Goal: Entertainment & Leisure: Consume media (video, audio)

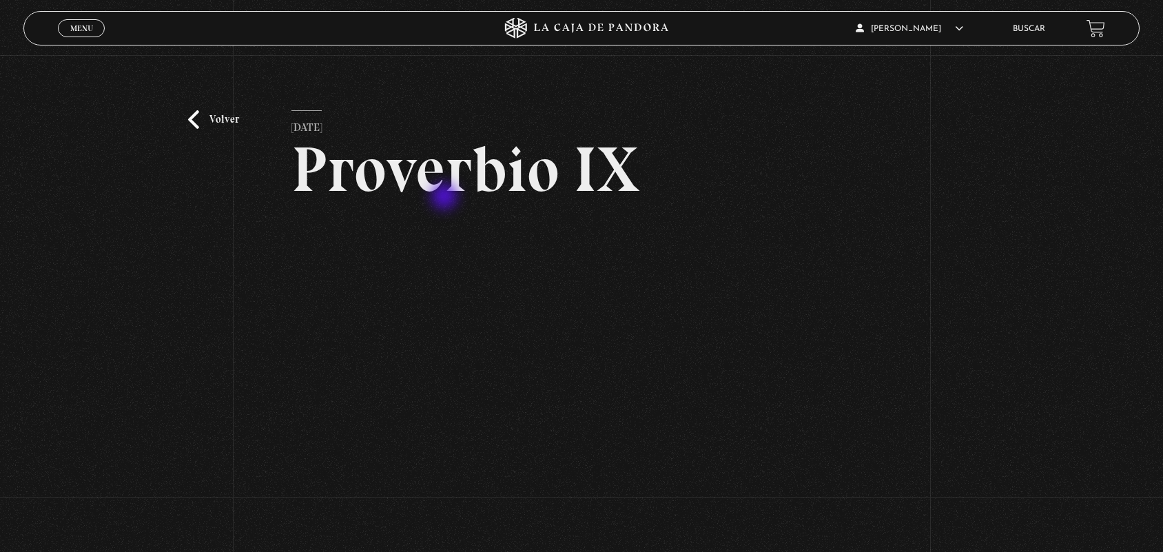
scroll to position [45, 0]
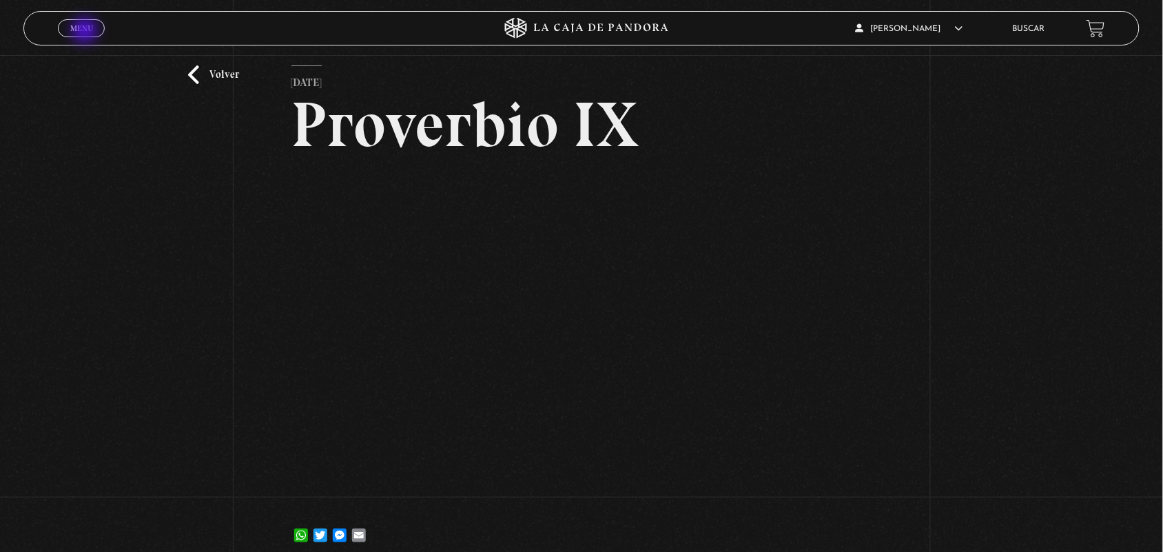
click at [86, 32] on span "Menu" at bounding box center [81, 28] width 23 height 8
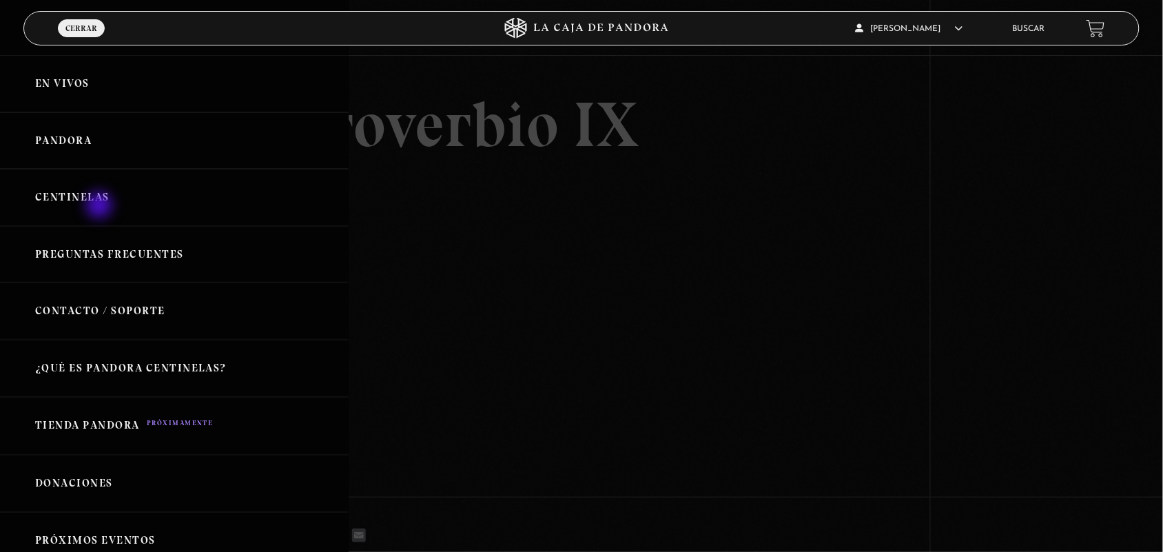
click at [101, 207] on link "Centinelas" at bounding box center [174, 197] width 349 height 57
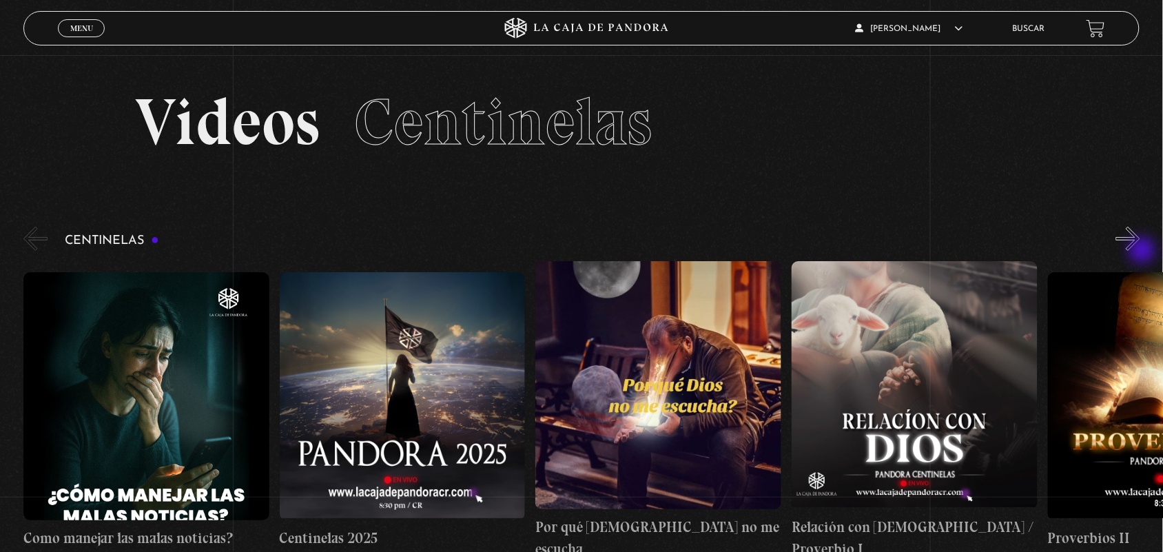
click at [1144, 253] on div "Centinelas" at bounding box center [593, 392] width 1140 height 336
click at [1138, 227] on button "»" at bounding box center [1128, 239] width 24 height 24
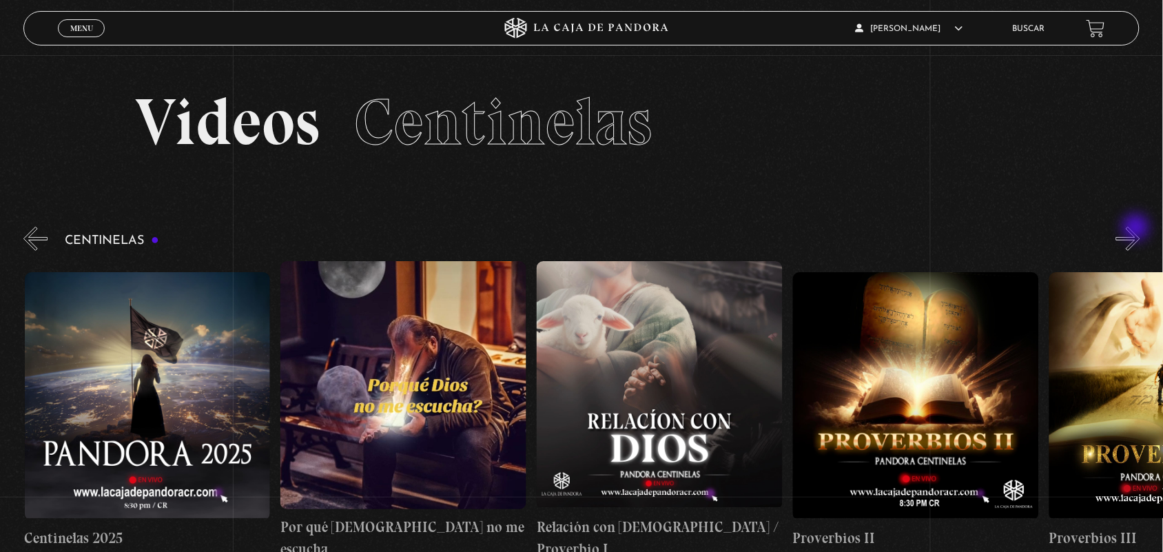
click at [1138, 228] on button "»" at bounding box center [1128, 239] width 24 height 24
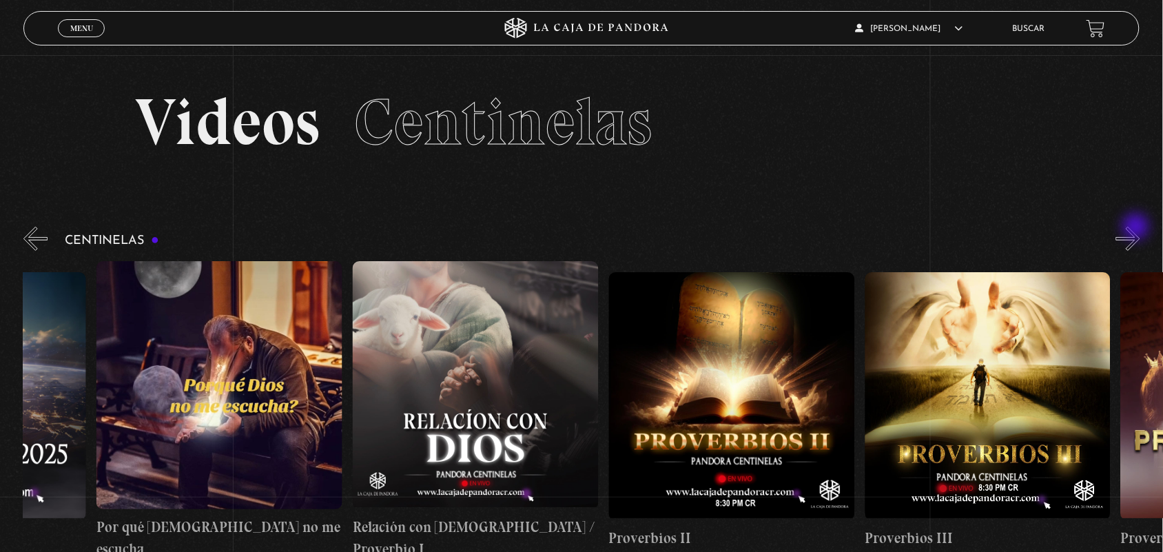
click at [1138, 228] on button "»" at bounding box center [1128, 239] width 24 height 24
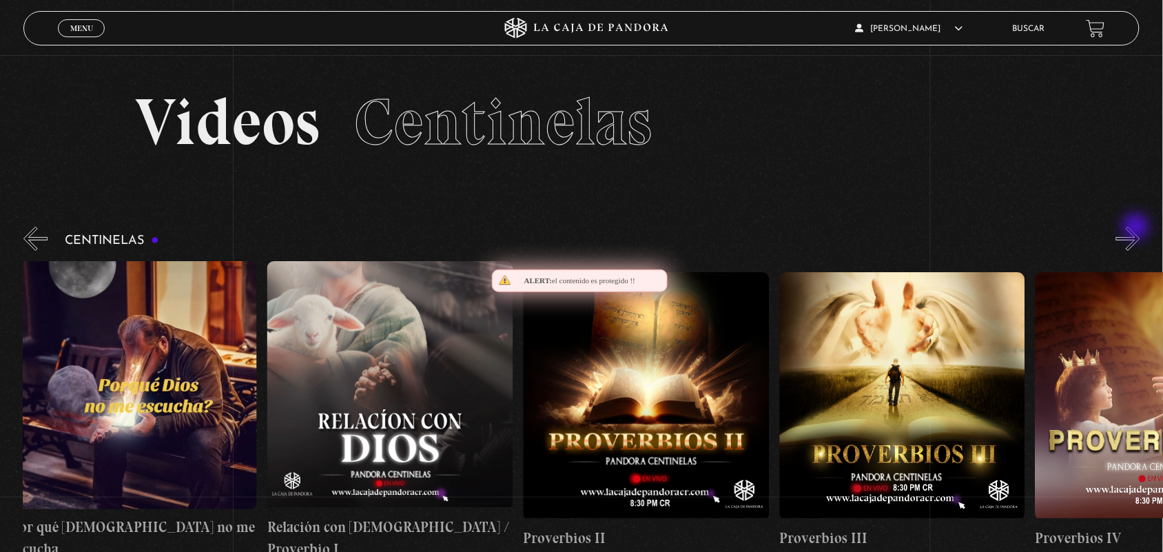
click at [1138, 228] on button "»" at bounding box center [1128, 239] width 24 height 24
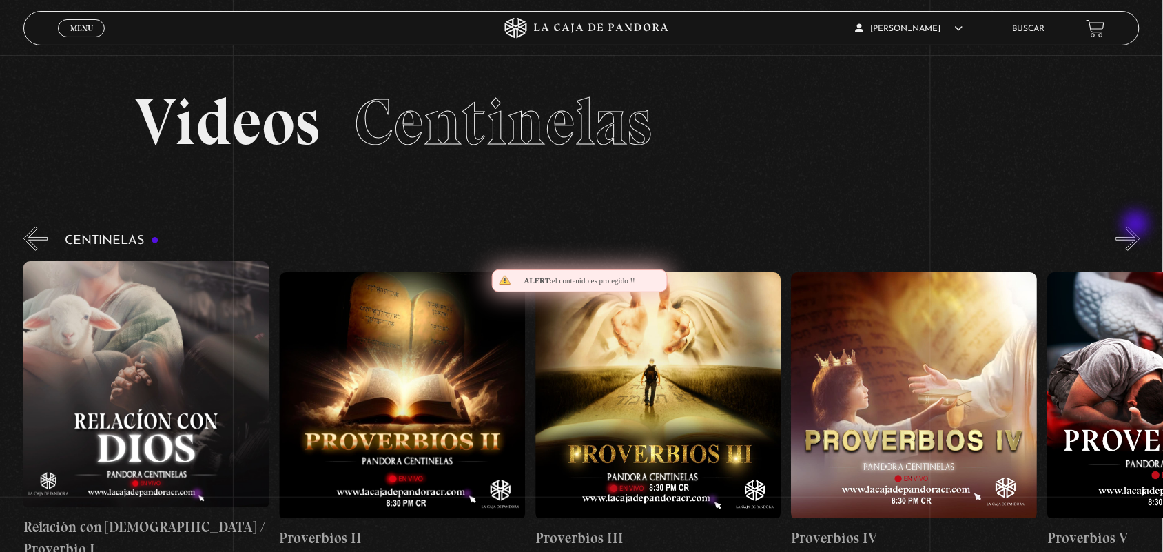
click at [1138, 227] on button "»" at bounding box center [1128, 239] width 24 height 24
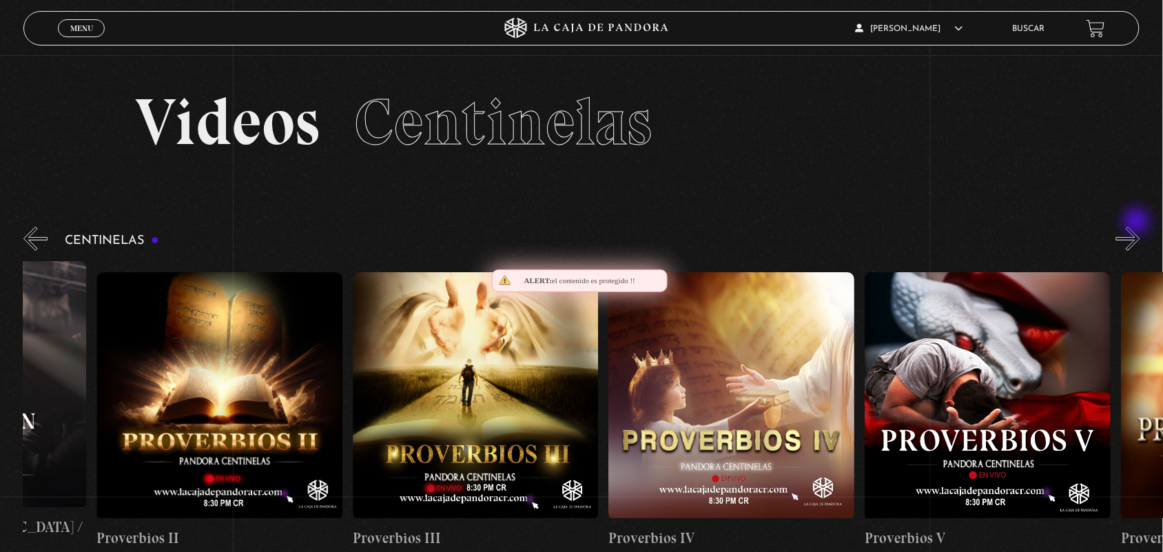
click at [1138, 223] on section "Videos Centinelas" at bounding box center [581, 139] width 1163 height 169
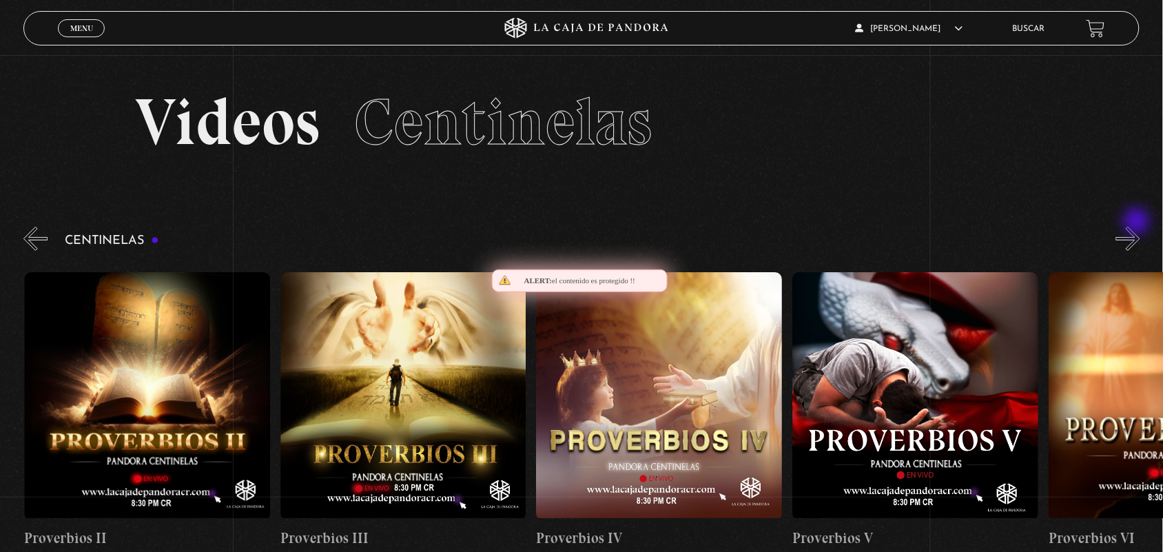
click at [1138, 223] on section "Videos Centinelas" at bounding box center [581, 139] width 1163 height 169
click at [1137, 229] on button "»" at bounding box center [1128, 239] width 24 height 24
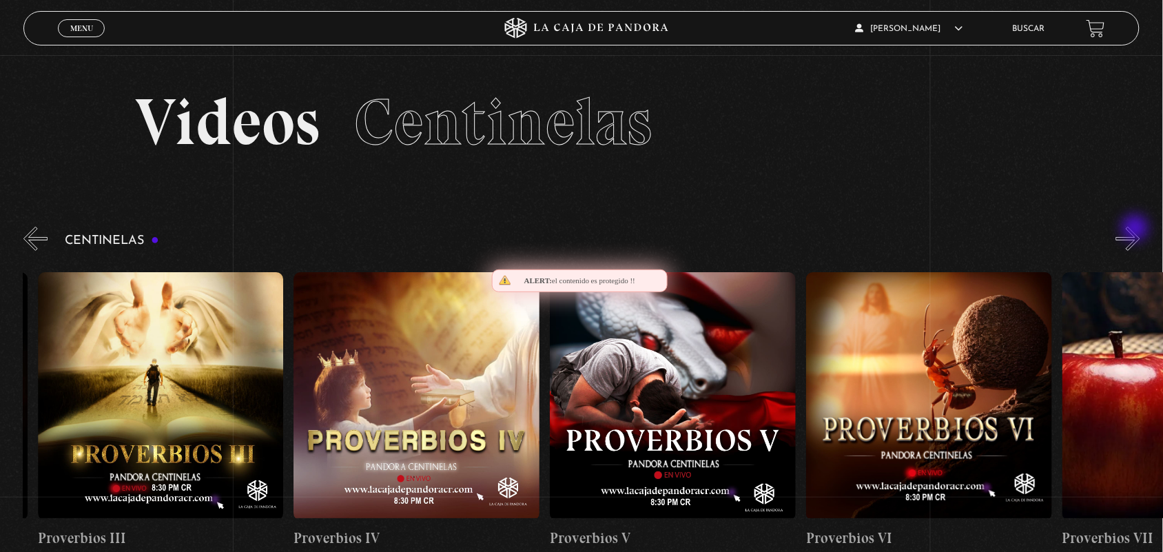
click at [1137, 229] on button "»" at bounding box center [1128, 239] width 24 height 24
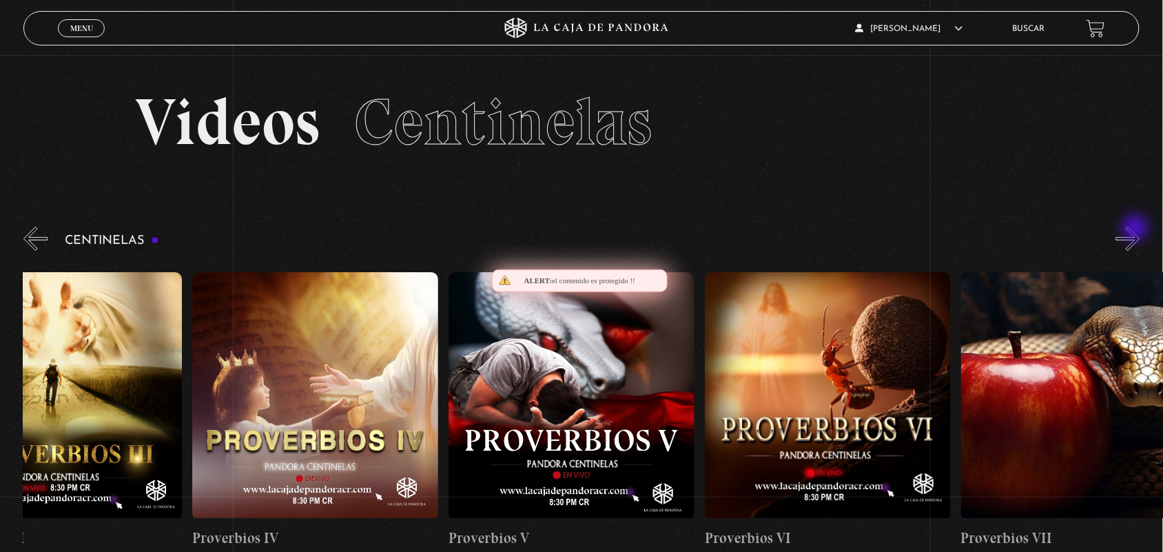
click at [1137, 229] on button "»" at bounding box center [1128, 239] width 24 height 24
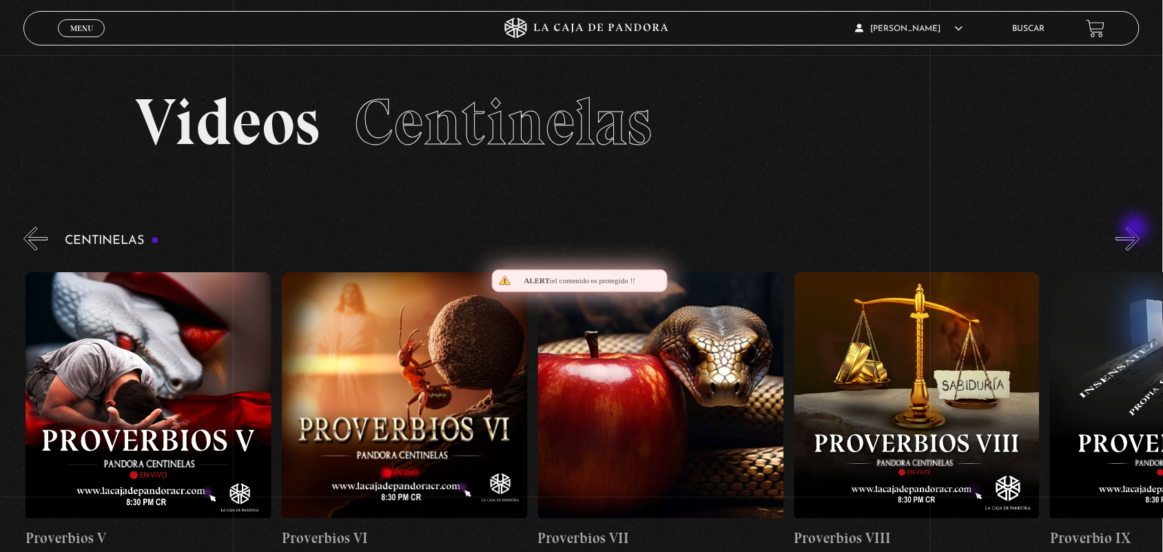
click at [1137, 229] on button "»" at bounding box center [1128, 239] width 24 height 24
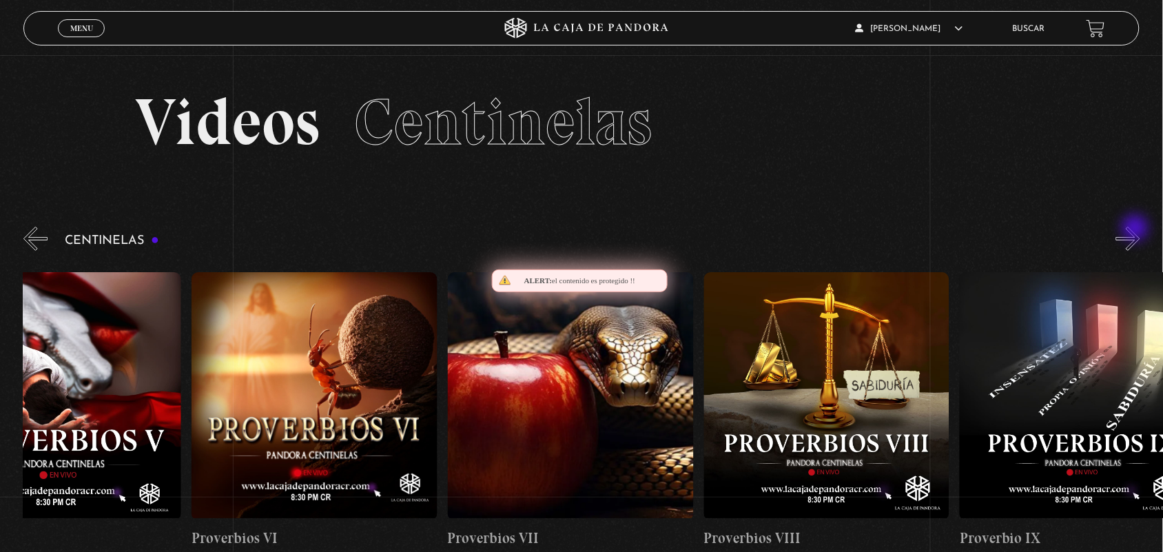
click at [1137, 229] on button "»" at bounding box center [1128, 239] width 24 height 24
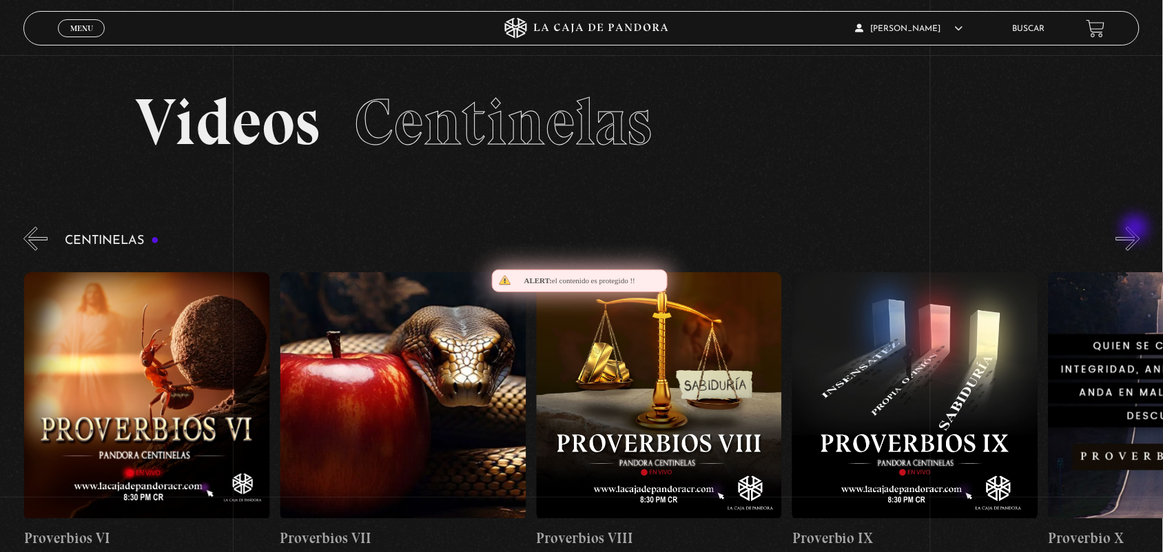
click at [1137, 229] on button "»" at bounding box center [1128, 239] width 24 height 24
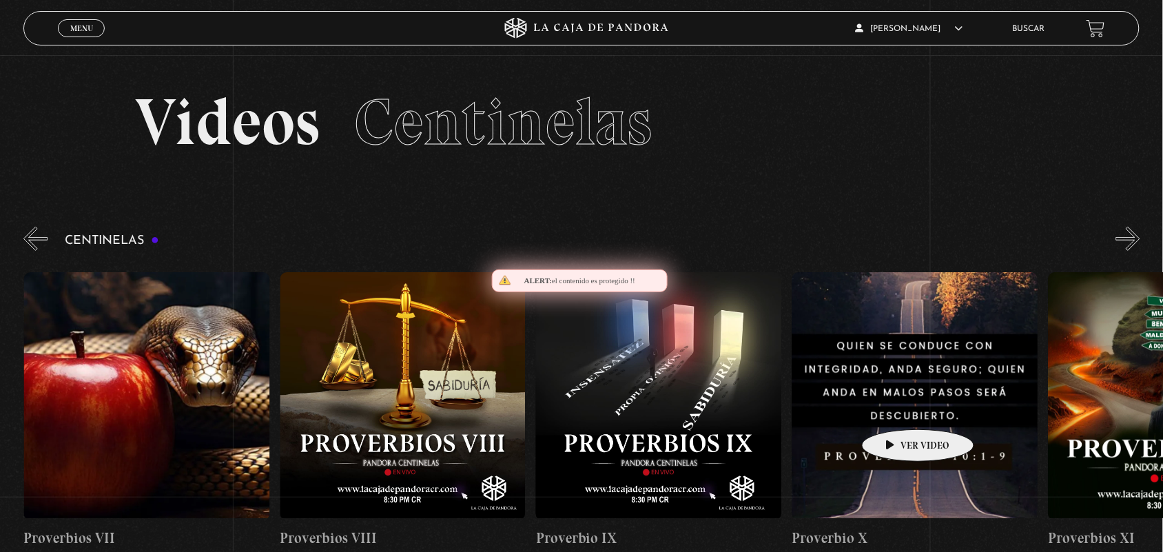
scroll to position [0, 2305]
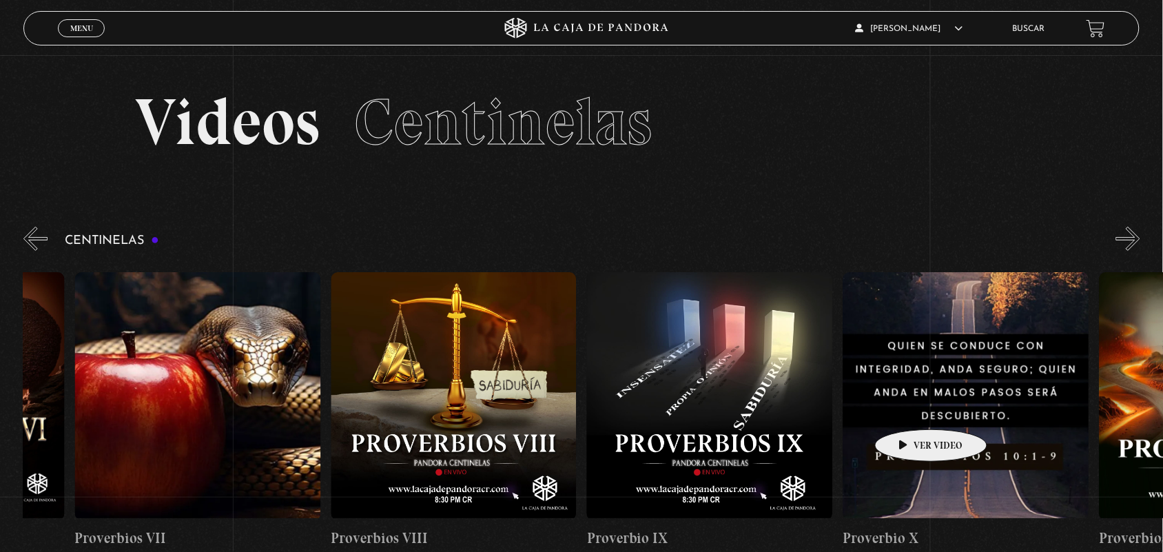
drag, startPoint x: 899, startPoint y: 407, endPoint x: 907, endPoint y: 409, distance: 8.4
click at [907, 409] on figure at bounding box center [966, 396] width 246 height 248
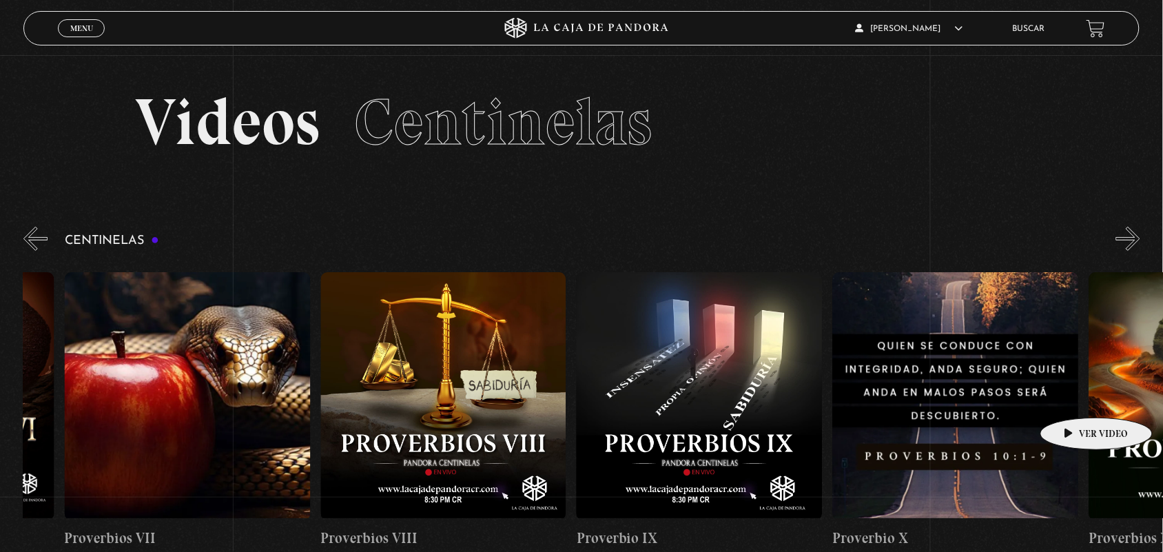
click at [1075, 397] on figure at bounding box center [956, 396] width 246 height 248
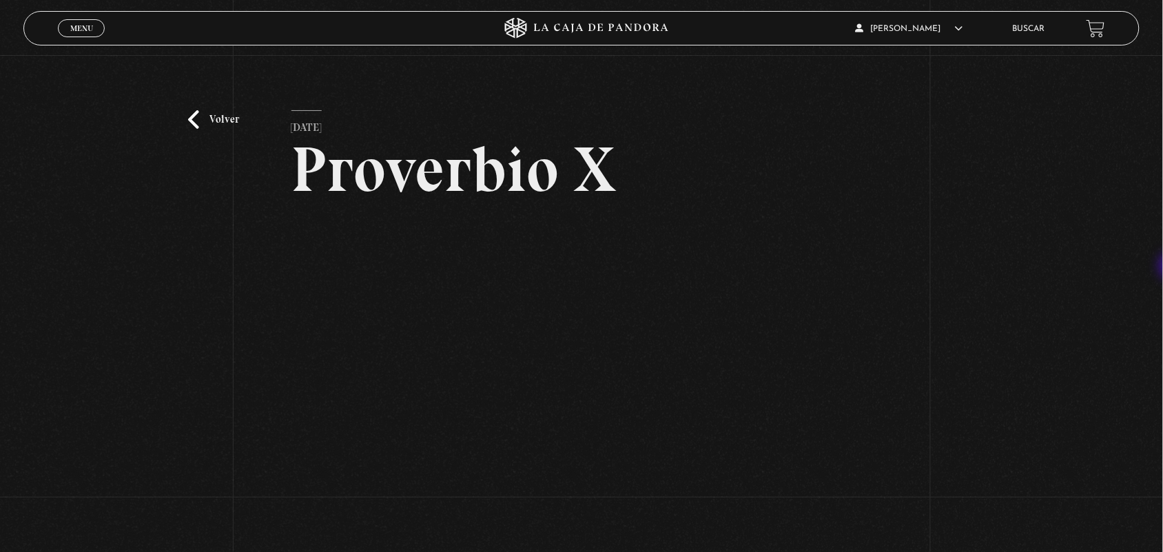
drag, startPoint x: 1159, startPoint y: 212, endPoint x: 1175, endPoint y: 277, distance: 66.8
click at [1162, 277] on html "ingresar al sitio Ver Video Más Información Solicitar Por favor coloque su disp…" at bounding box center [581, 441] width 1163 height 882
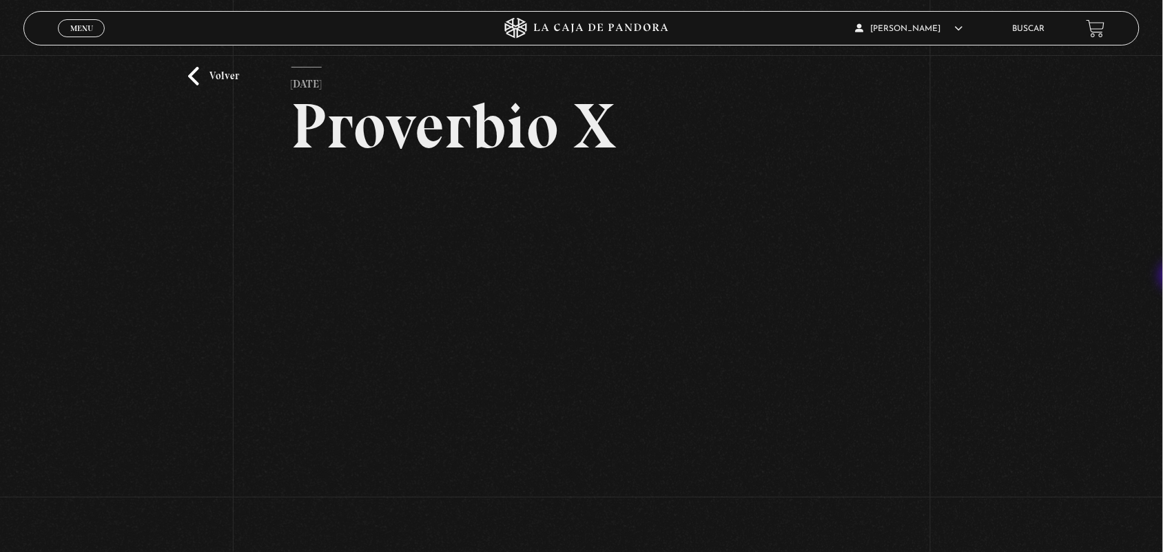
scroll to position [285, 0]
